Goal: Information Seeking & Learning: Learn about a topic

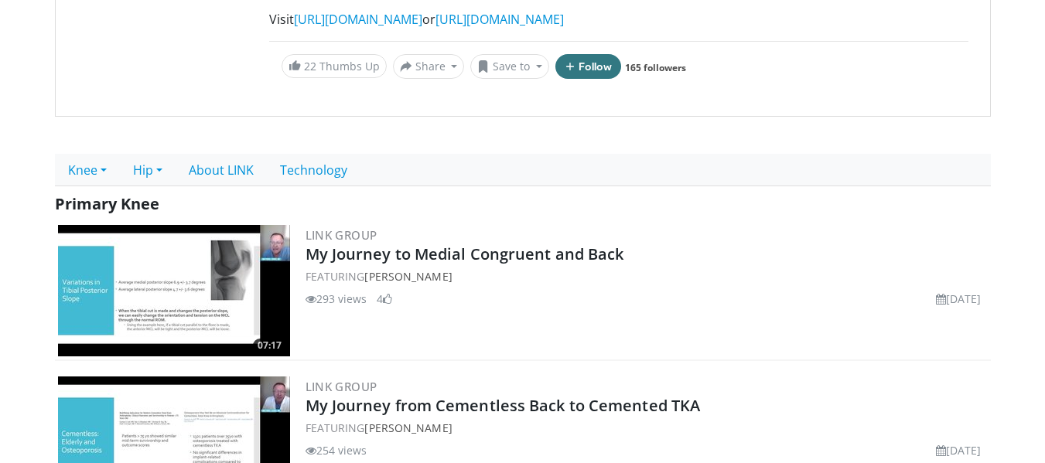
scroll to position [434, 0]
click at [87, 153] on link "Knee" at bounding box center [87, 169] width 65 height 32
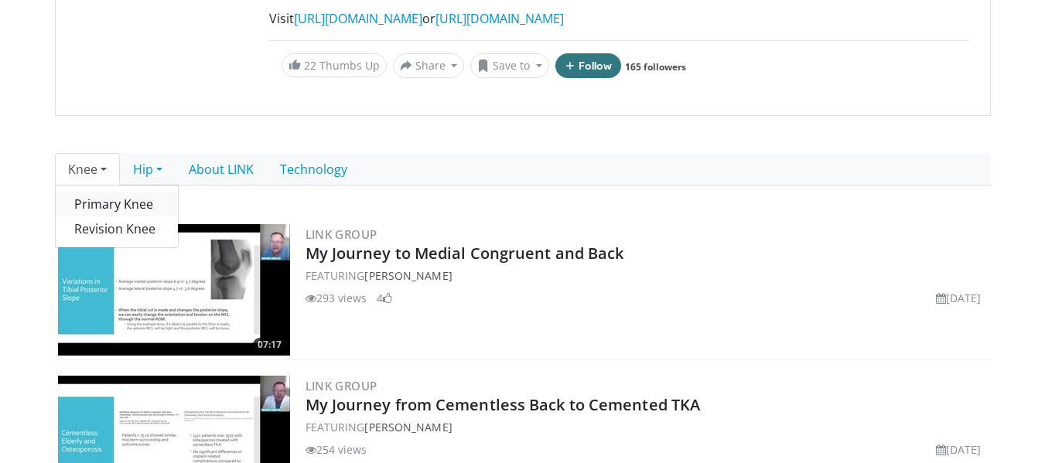
click at [100, 192] on link "Primary Knee" at bounding box center [117, 204] width 122 height 25
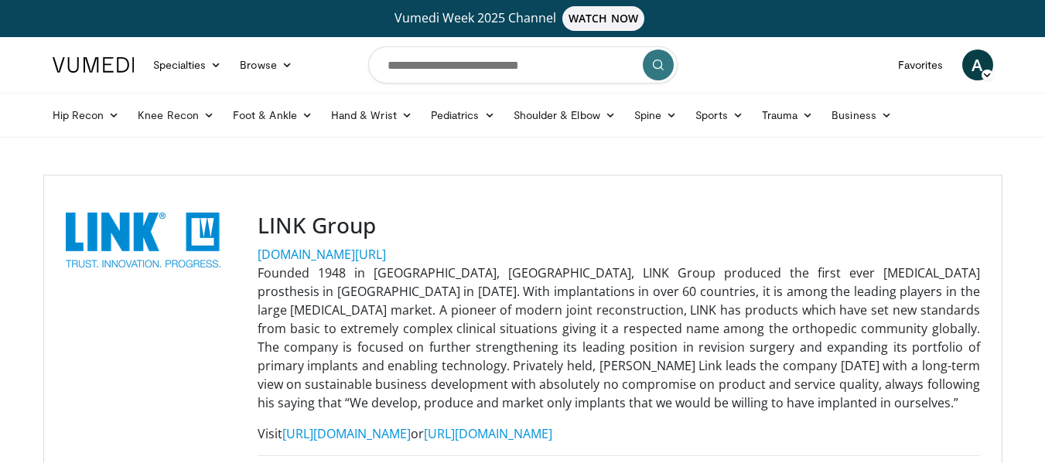
scroll to position [324, 0]
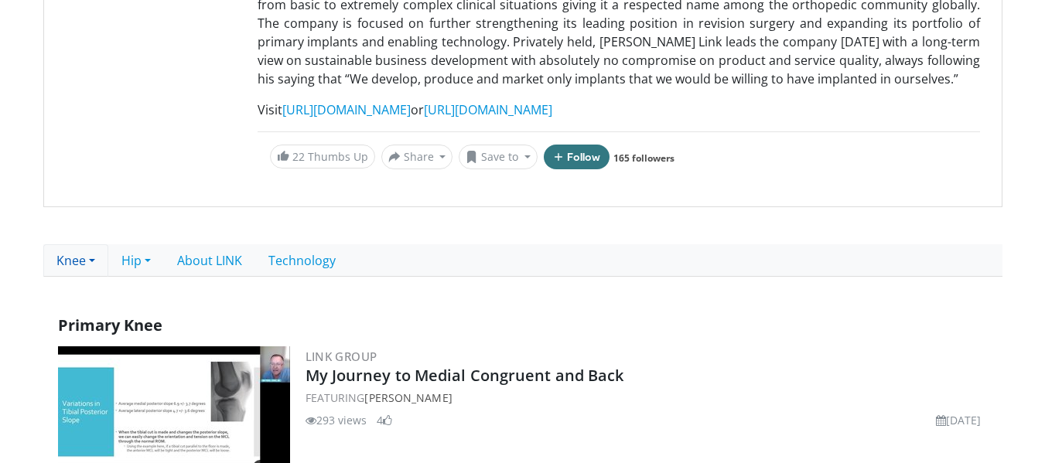
click at [94, 254] on link "Knee" at bounding box center [75, 260] width 65 height 32
click at [94, 297] on link "Primary Knee" at bounding box center [105, 295] width 122 height 25
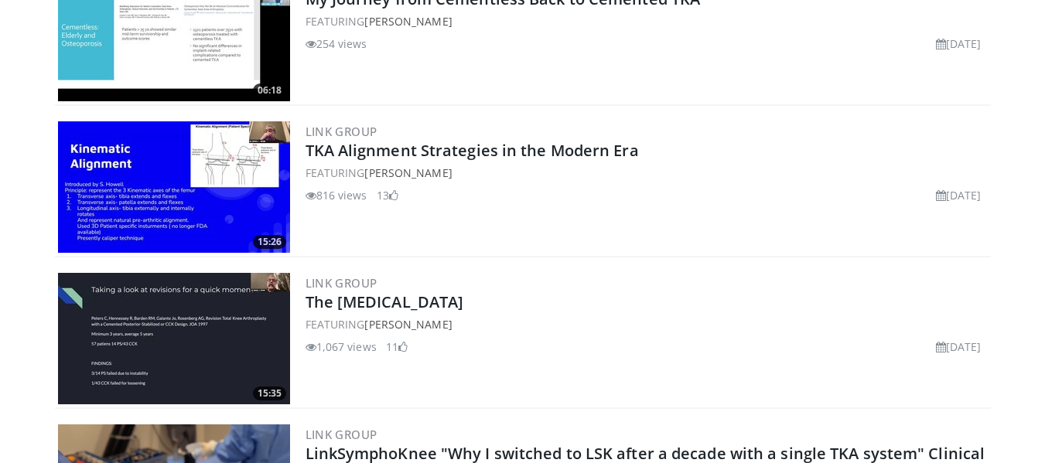
scroll to position [831, 0]
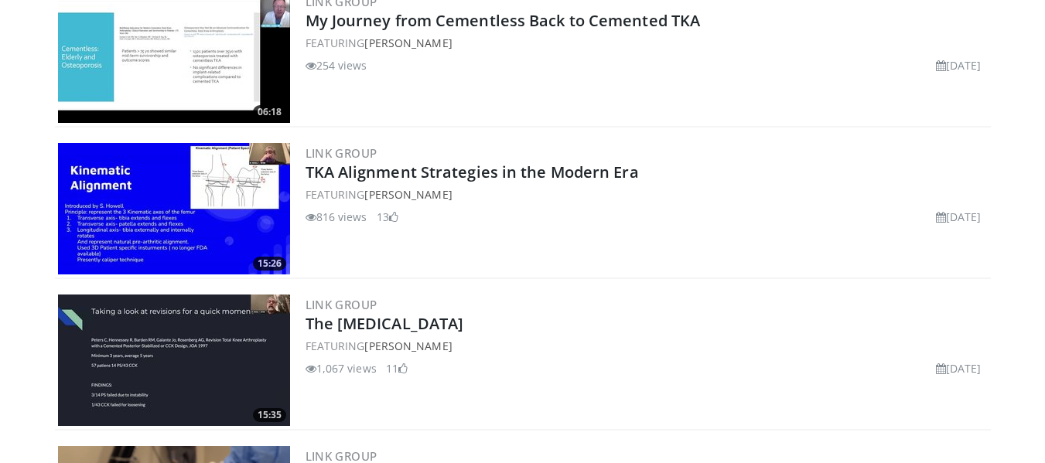
click at [224, 230] on img at bounding box center [174, 209] width 232 height 132
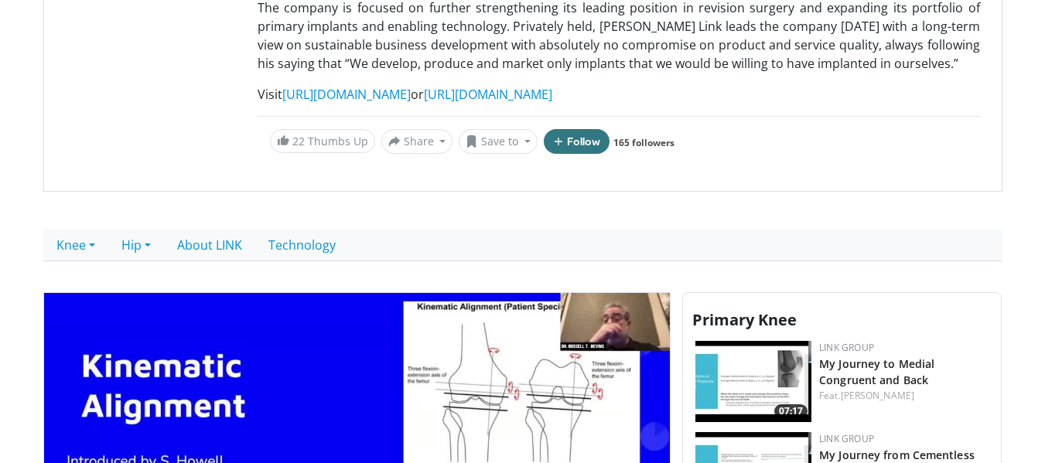
scroll to position [630, 0]
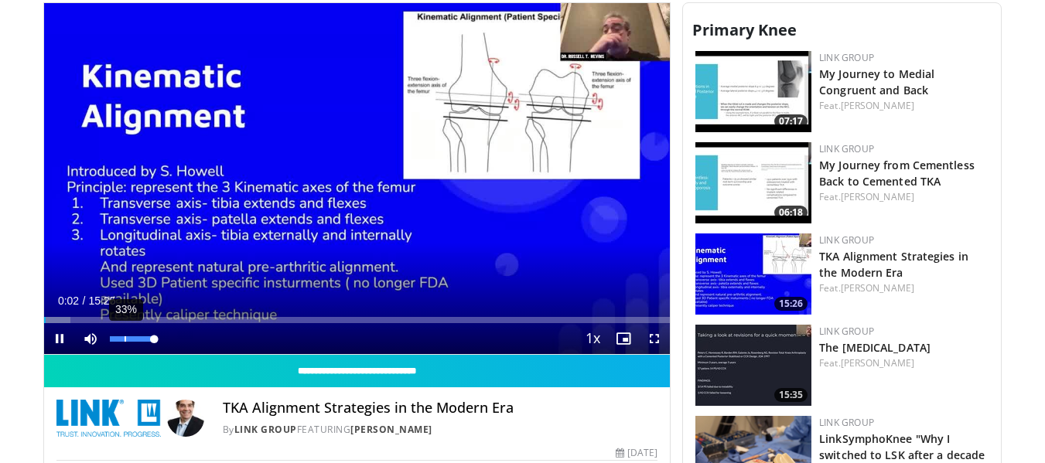
click at [124, 335] on div "33%" at bounding box center [132, 338] width 54 height 31
click at [116, 342] on div "14%" at bounding box center [132, 338] width 54 height 31
drag, startPoint x: 146, startPoint y: 339, endPoint x: 121, endPoint y: 336, distance: 25.0
click at [121, 337] on div "28%" at bounding box center [132, 339] width 44 height 5
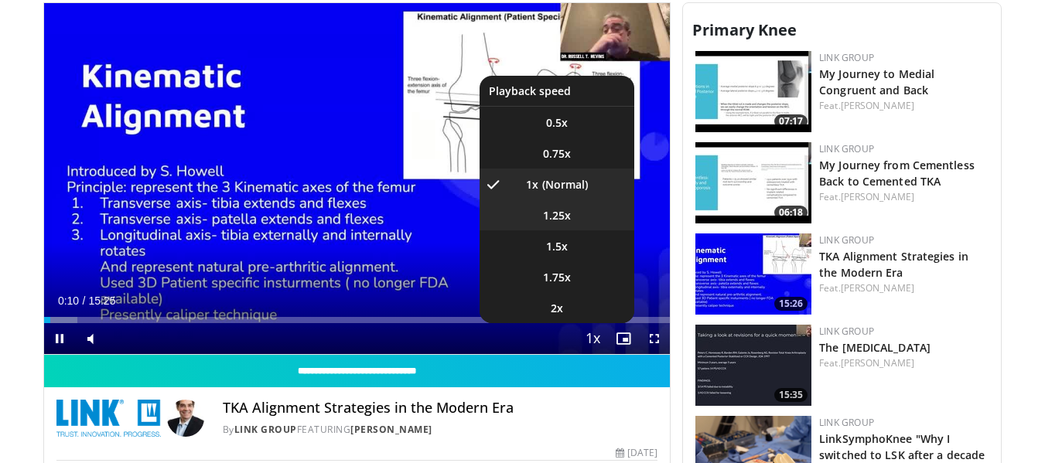
click at [549, 219] on span "1.25x" at bounding box center [557, 215] width 28 height 15
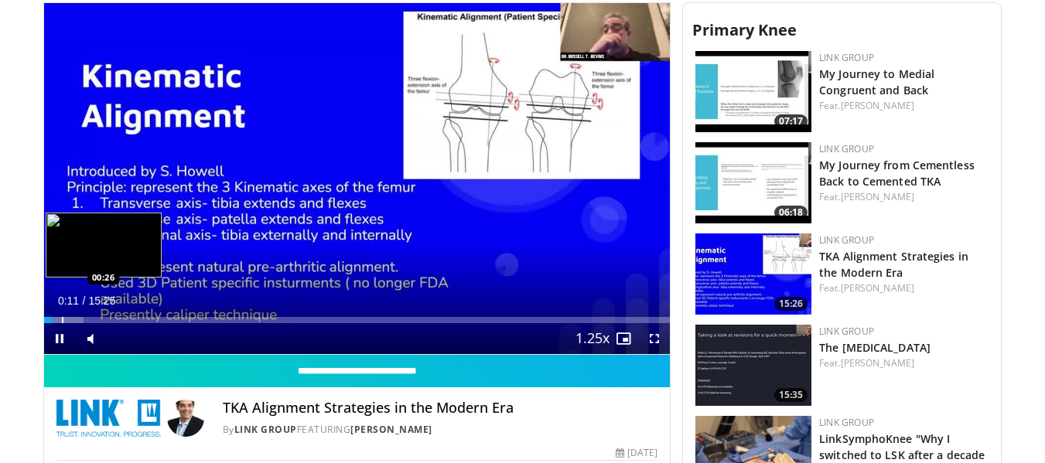
click at [62, 317] on div "Progress Bar" at bounding box center [63, 320] width 2 height 6
click at [77, 315] on div "Loaded : 9.64% 00:28 00:49" at bounding box center [357, 316] width 627 height 15
click at [94, 320] on div "Progress Bar" at bounding box center [95, 320] width 2 height 6
click at [107, 322] on div "Progress Bar" at bounding box center [108, 320] width 2 height 6
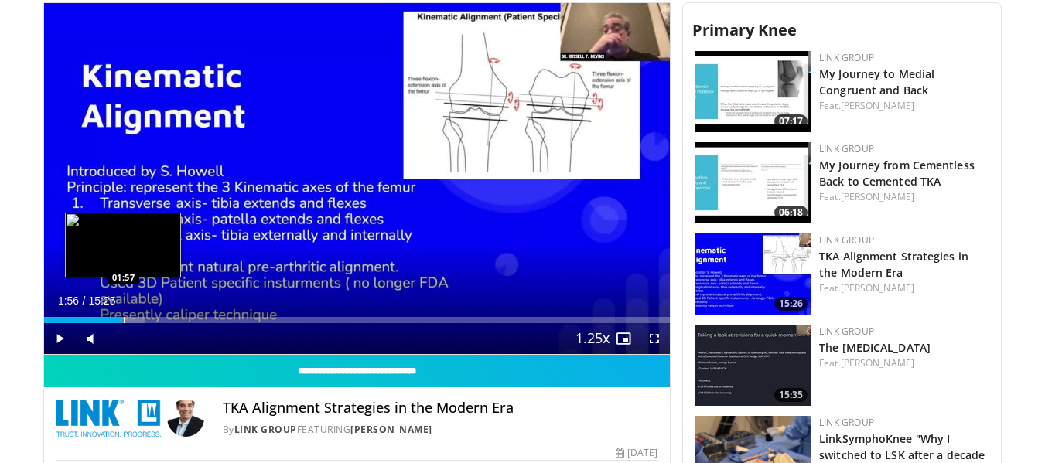
click at [124, 322] on div "Progress Bar" at bounding box center [125, 320] width 2 height 6
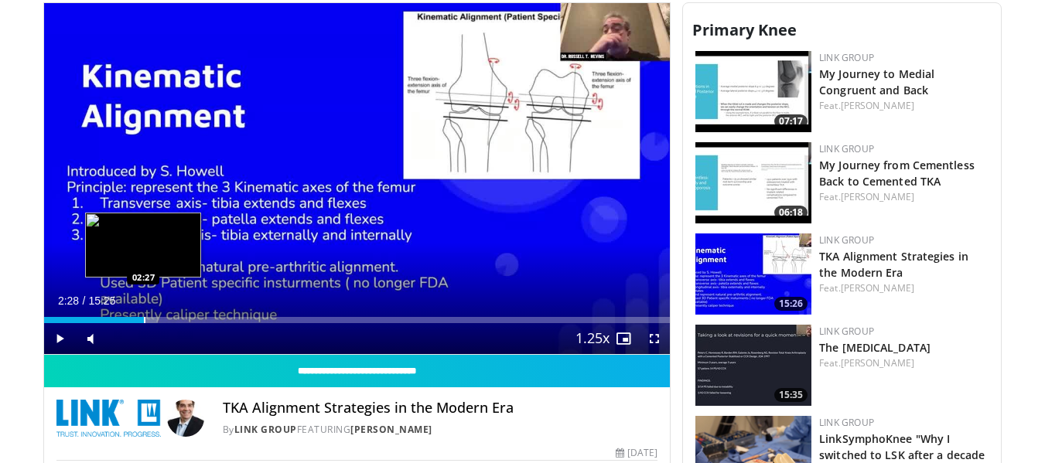
click at [144, 323] on div "Progress Bar" at bounding box center [145, 320] width 2 height 6
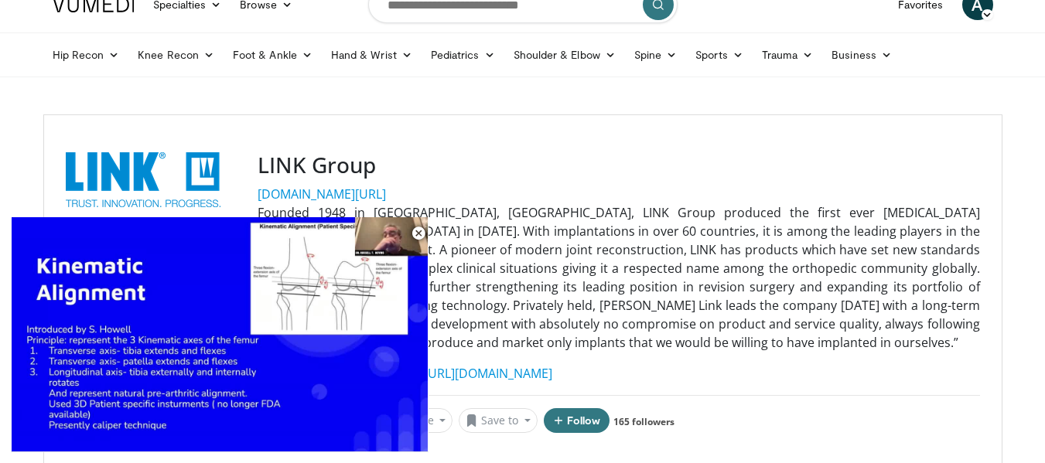
scroll to position [0, 0]
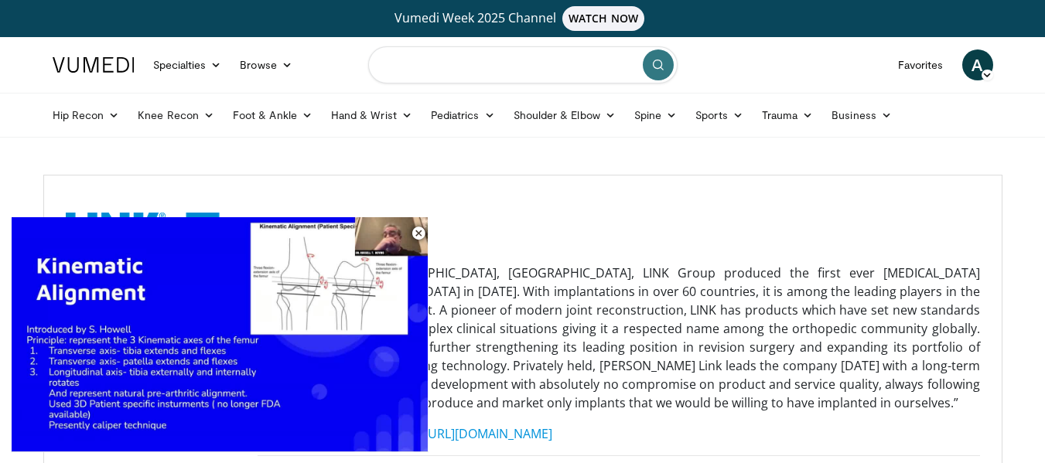
click at [535, 67] on input "Search topics, interventions" at bounding box center [522, 64] width 309 height 37
type input "**********"
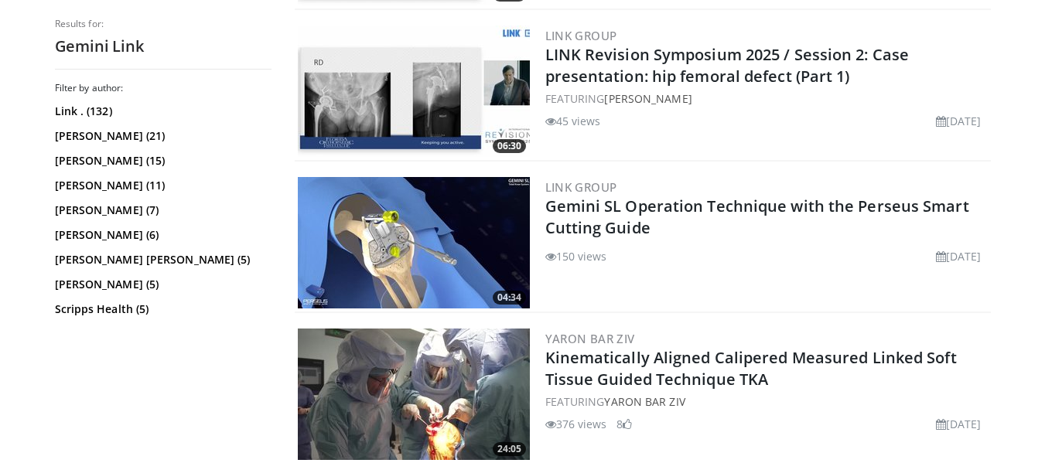
scroll to position [2898, 0]
